Goal: Information Seeking & Learning: Find specific fact

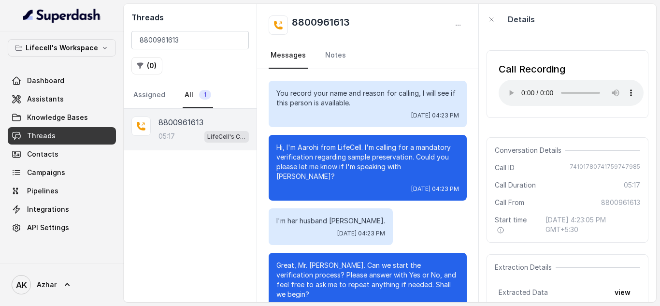
scroll to position [2182, 0]
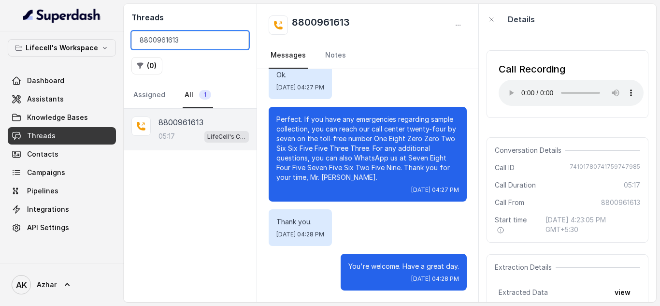
click at [151, 46] on input "8800961613" at bounding box center [189, 40] width 117 height 18
paste input "9913721230"
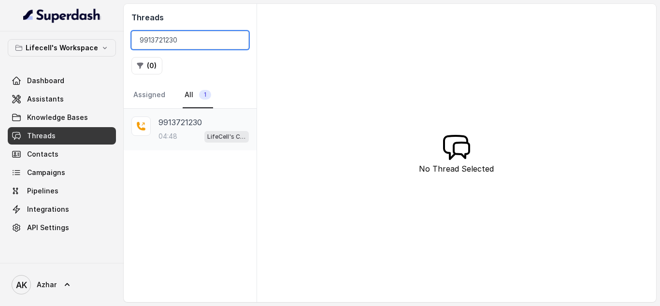
type input "9913721230"
click at [180, 123] on p "9913721230" at bounding box center [180, 122] width 43 height 12
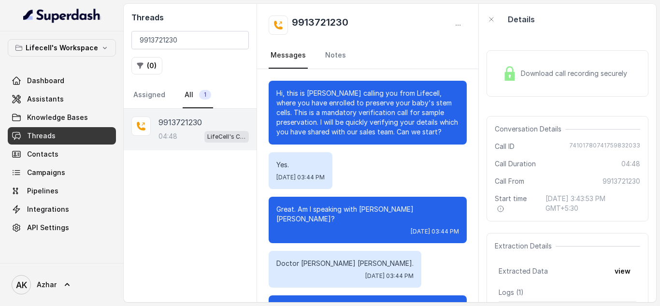
scroll to position [1954, 0]
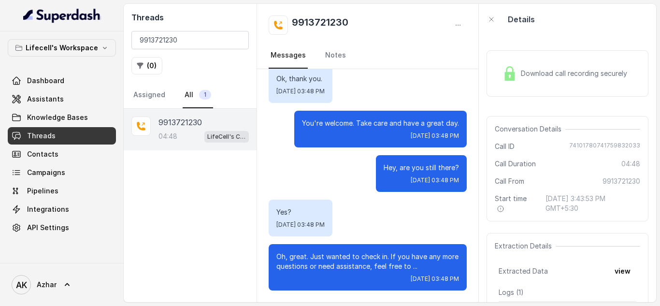
click at [558, 77] on span "Download call recording securely" at bounding box center [576, 74] width 110 height 10
